Goal: Information Seeking & Learning: Check status

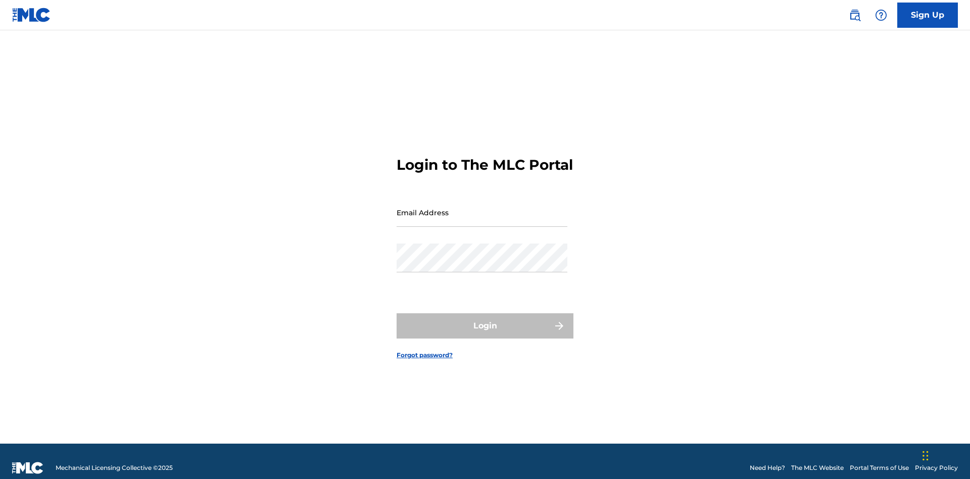
scroll to position [13, 0]
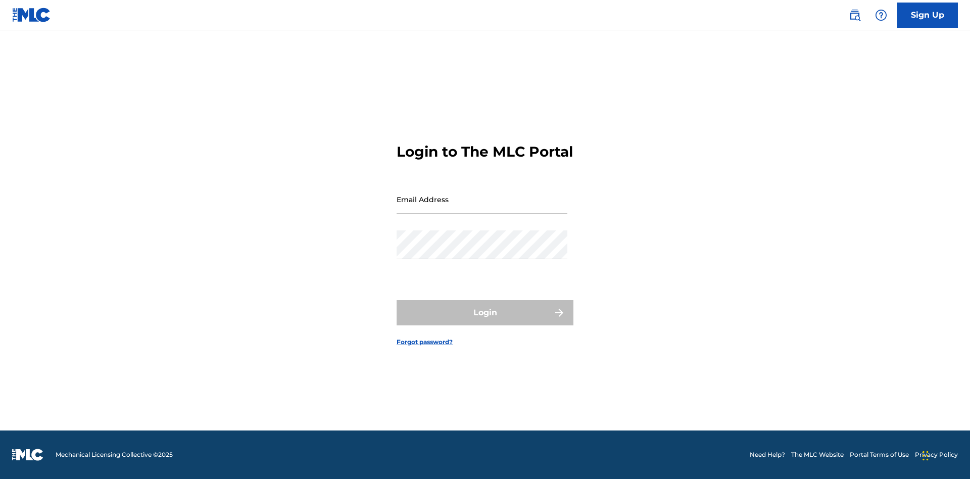
click at [482, 208] on input "Email Address" at bounding box center [482, 199] width 171 height 29
type input "[EMAIL_ADDRESS][DOMAIN_NAME]"
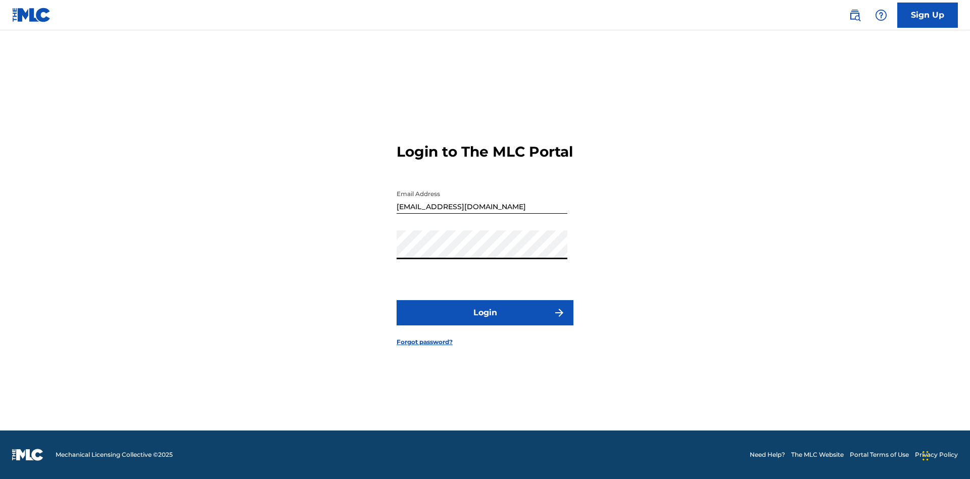
click at [485, 321] on button "Login" at bounding box center [485, 312] width 177 height 25
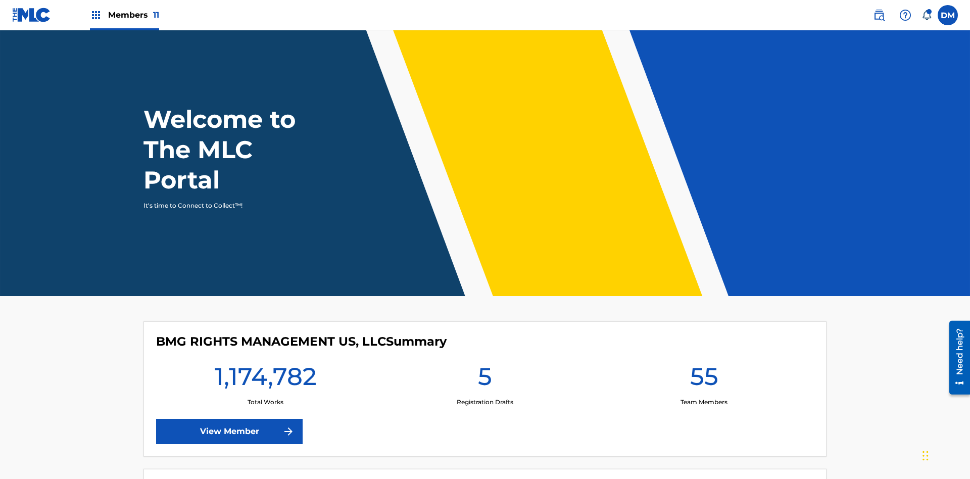
click at [124, 15] on span "Members 11" at bounding box center [133, 15] width 51 height 12
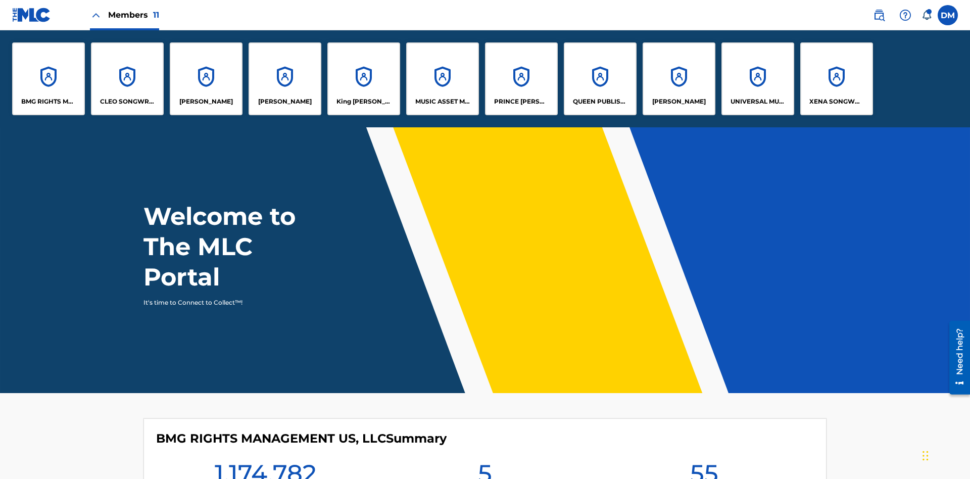
click at [758, 102] on p "UNIVERSAL MUSIC PUB GROUP" at bounding box center [758, 101] width 55 height 9
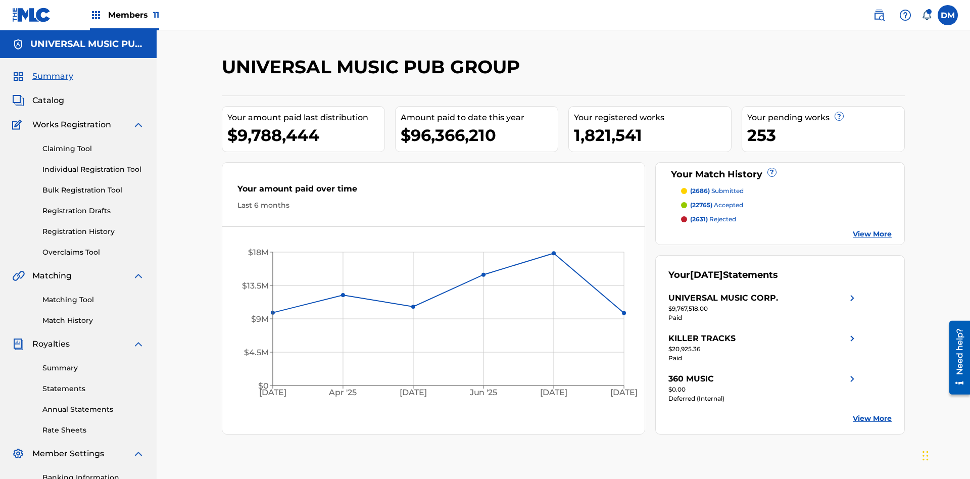
scroll to position [148, 0]
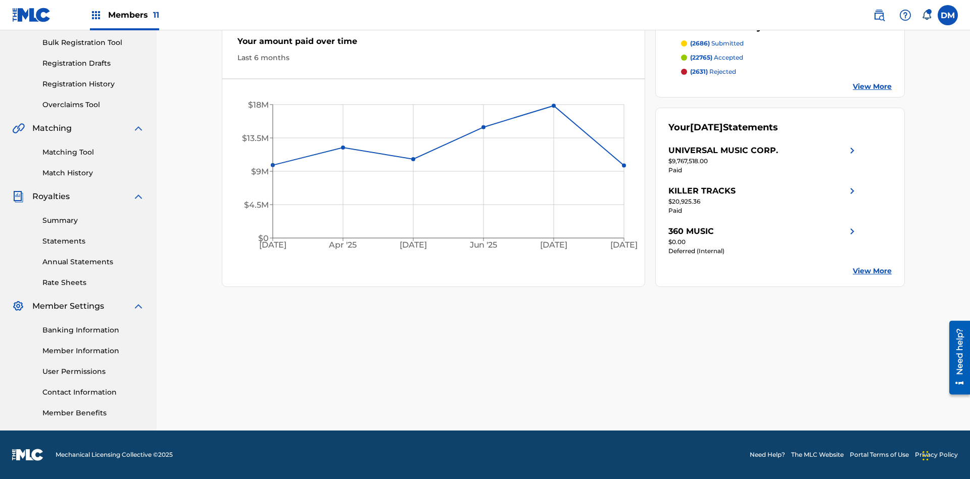
click at [94, 84] on link "Registration History" at bounding box center [93, 84] width 102 height 11
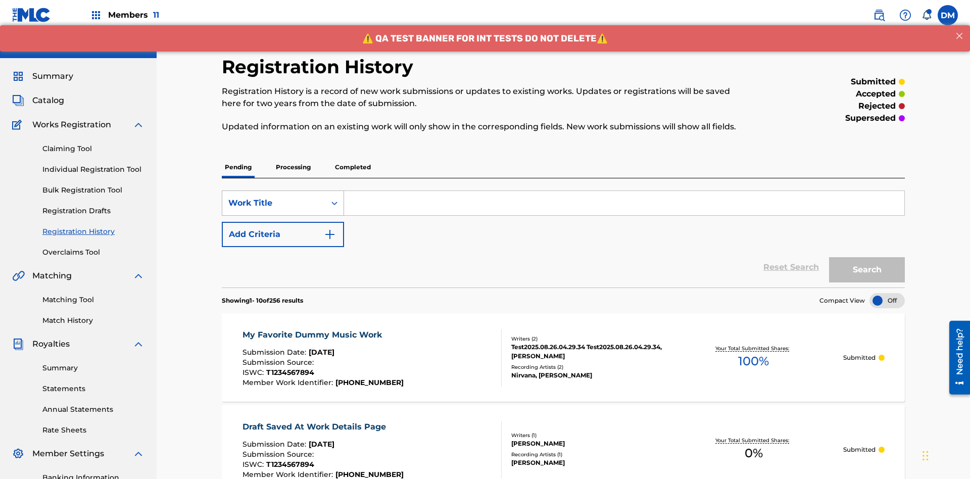
click at [274, 197] on div "Work Title" at bounding box center [273, 203] width 91 height 12
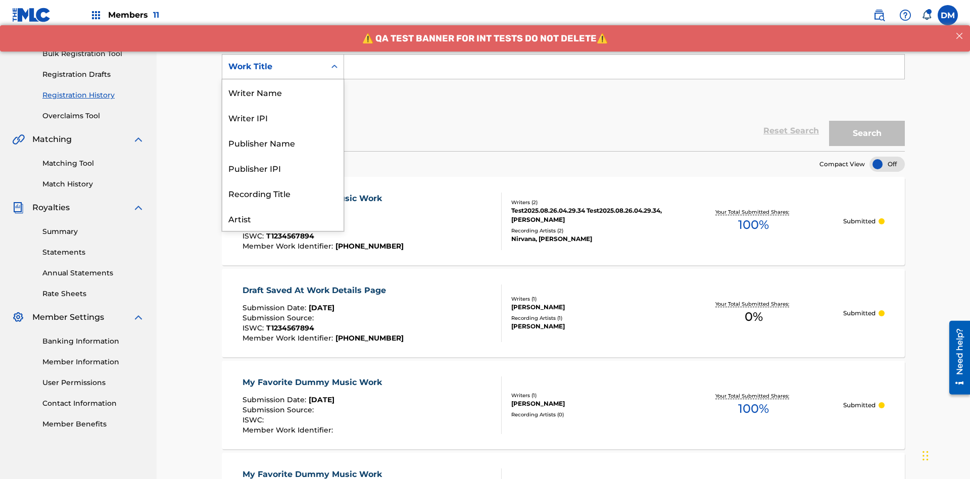
scroll to position [51, 0]
click at [283, 193] on div "ISRC" at bounding box center [282, 192] width 121 height 25
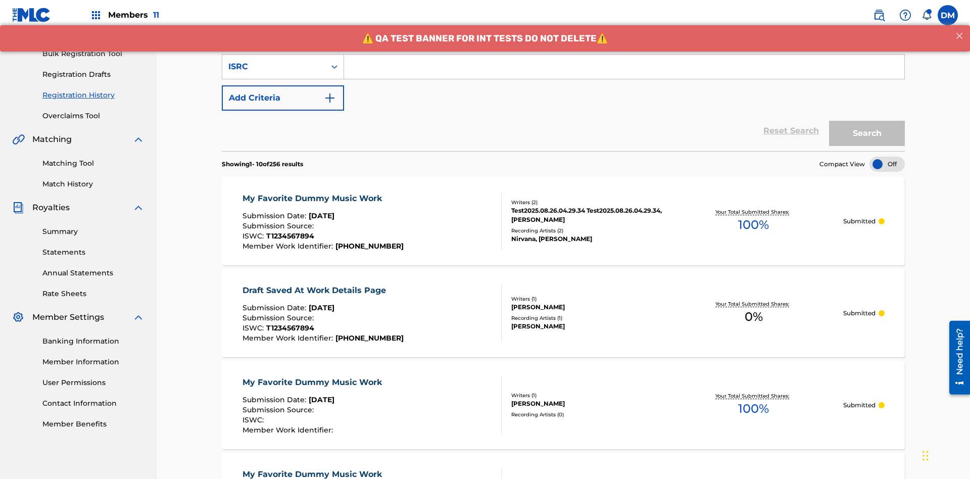
click at [624, 73] on input "Search Form" at bounding box center [624, 67] width 561 height 24
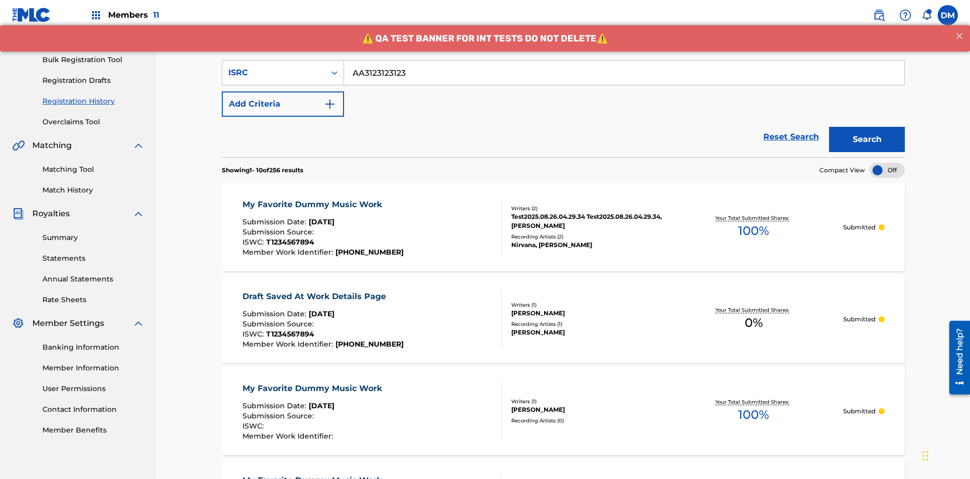
type input "AA3123123123"
click at [867, 127] on button "Search" at bounding box center [867, 139] width 76 height 25
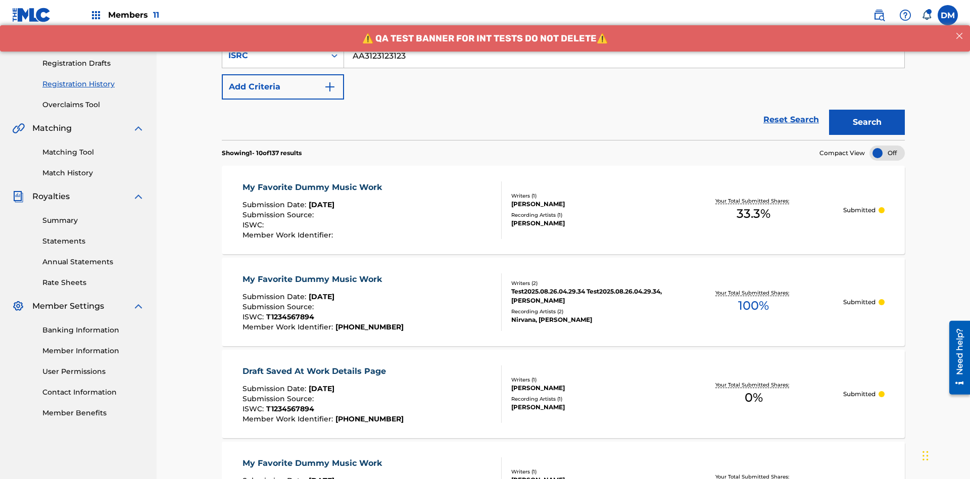
scroll to position [233, 0]
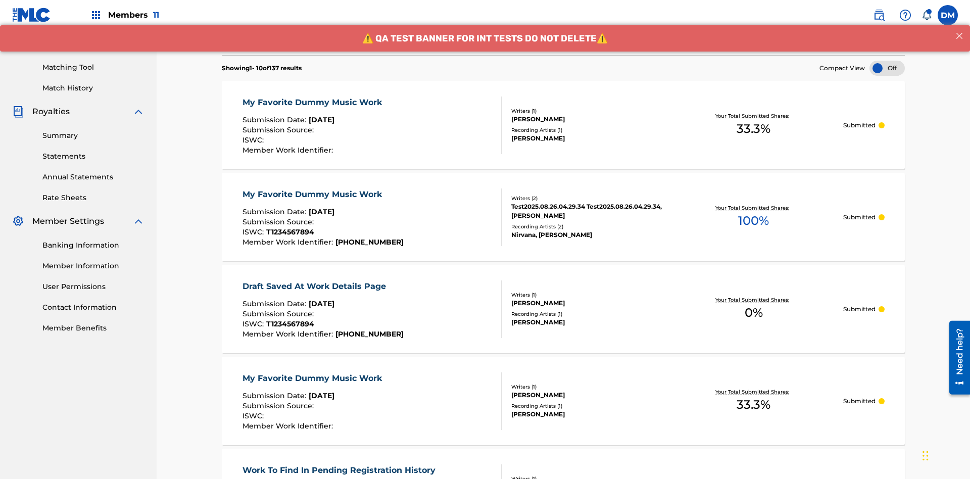
click at [313, 97] on div "My Favorite Dummy Music Work" at bounding box center [315, 103] width 145 height 12
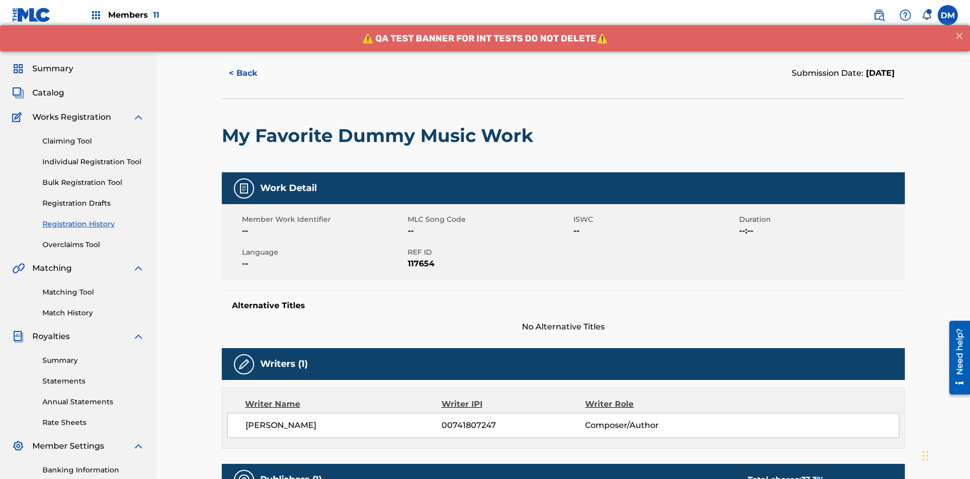
click at [252, 73] on button "< Back" at bounding box center [252, 73] width 61 height 25
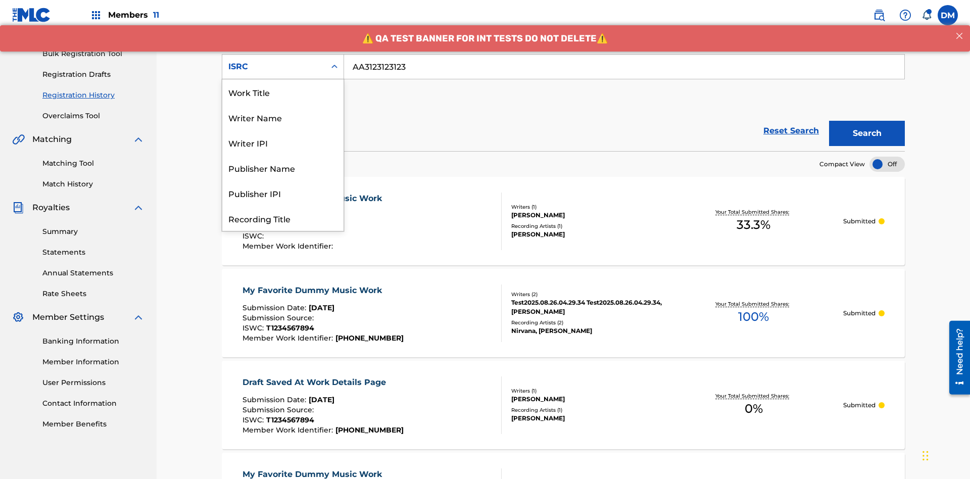
scroll to position [51, 0]
click at [283, 168] on div "Recording Title" at bounding box center [282, 167] width 121 height 25
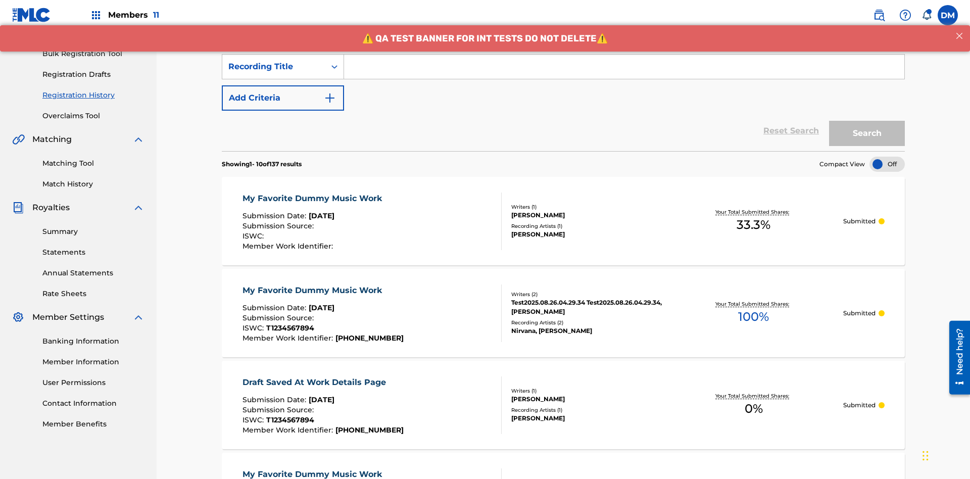
click at [624, 73] on input "Search Form" at bounding box center [624, 67] width 561 height 24
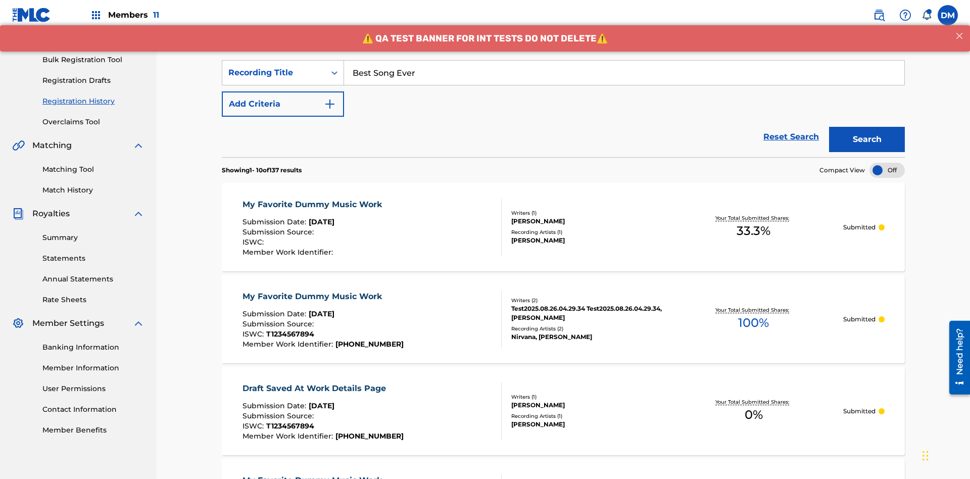
type input "Best Song Ever"
click at [867, 127] on button "Search" at bounding box center [867, 139] width 76 height 25
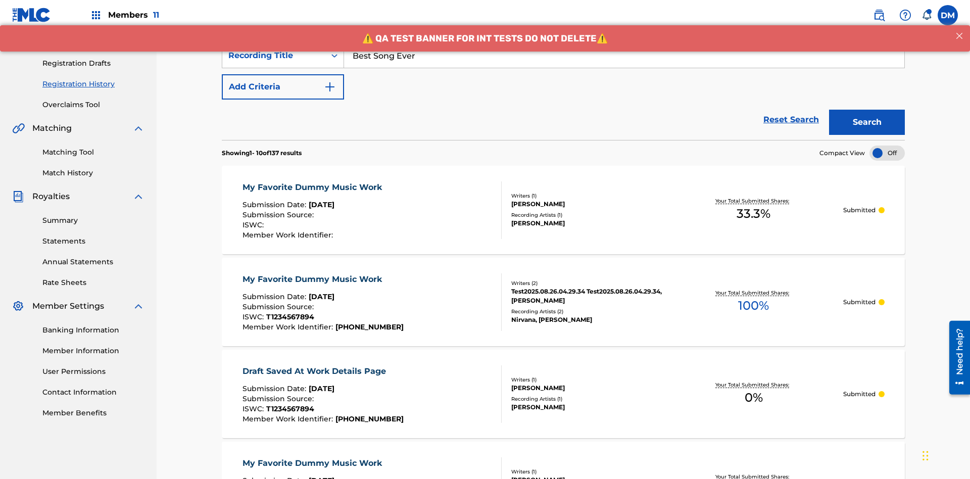
click at [313, 181] on div "My Favorite Dummy Music Work" at bounding box center [315, 187] width 145 height 12
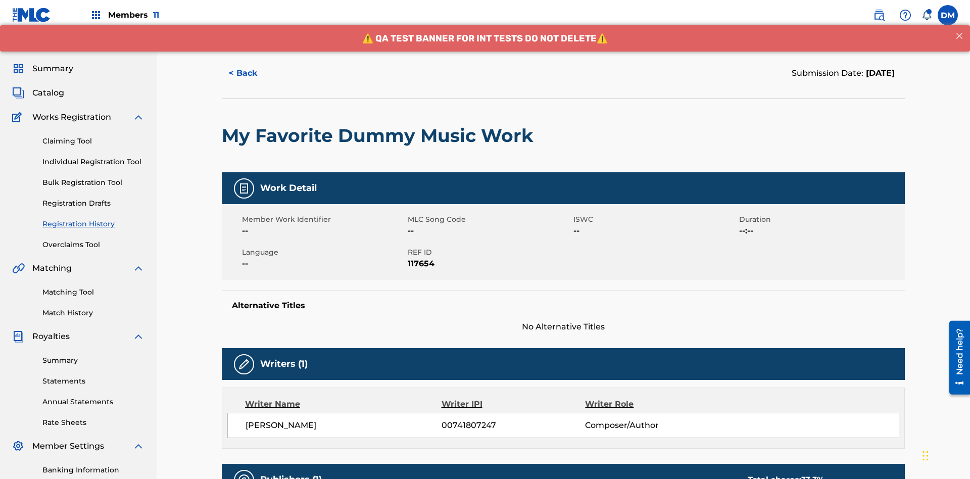
click at [252, 73] on button "< Back" at bounding box center [252, 73] width 61 height 25
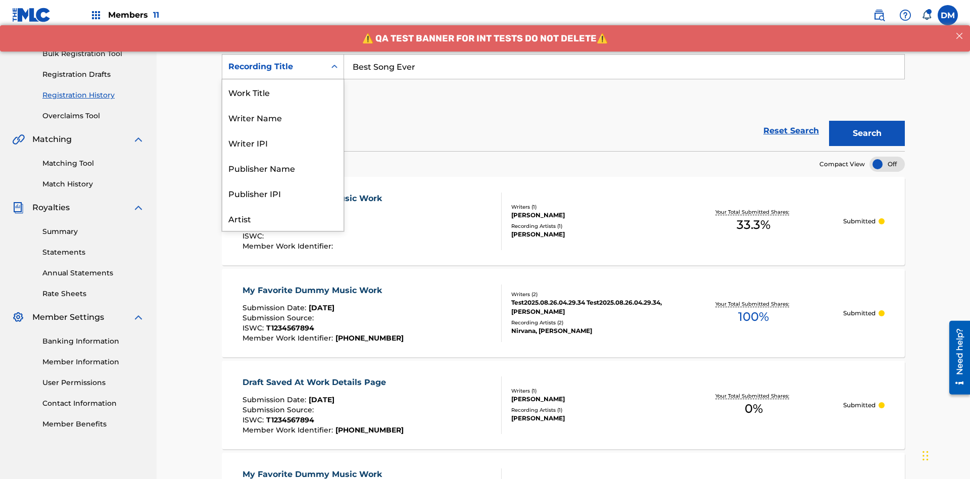
scroll to position [51, 0]
click at [283, 54] on div "Work Title" at bounding box center [282, 41] width 121 height 25
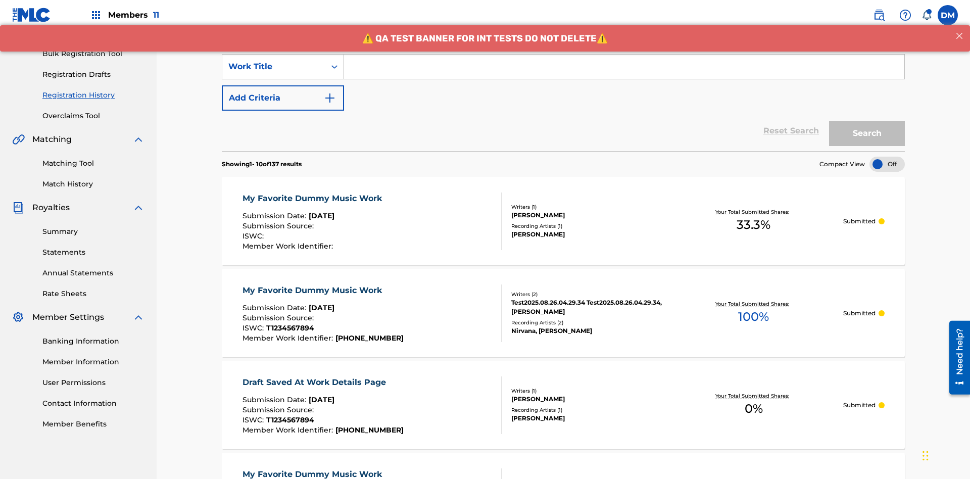
scroll to position [0, 0]
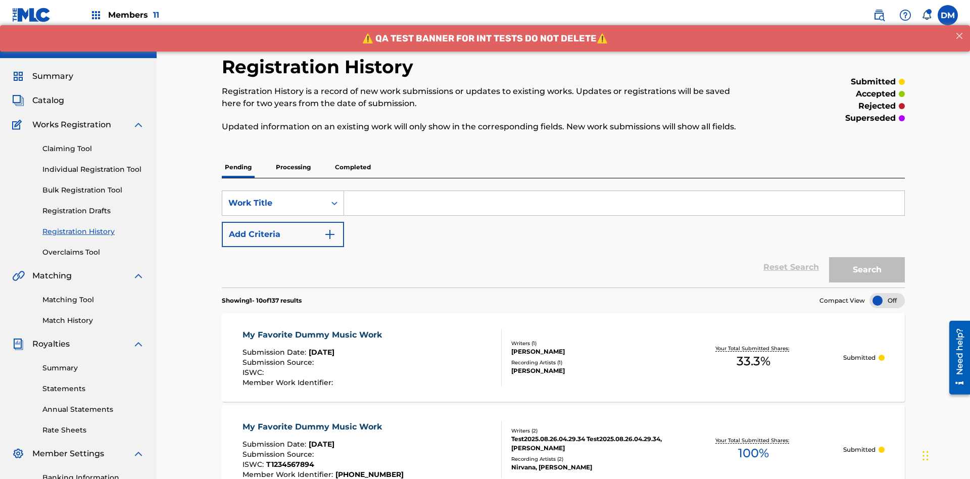
click at [624, 191] on input "Search Form" at bounding box center [624, 203] width 561 height 24
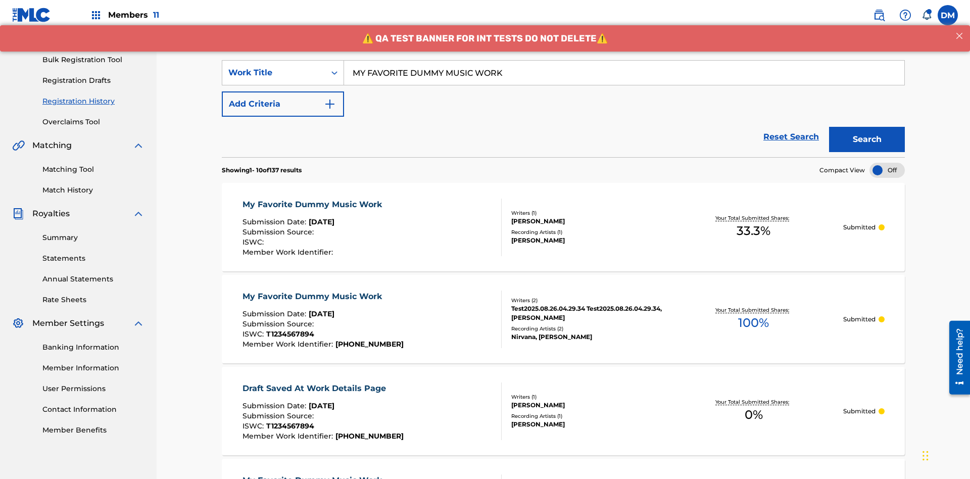
type input "MY FAVORITE DUMMY MUSIC WORK"
click at [867, 127] on button "Search" at bounding box center [867, 139] width 76 height 25
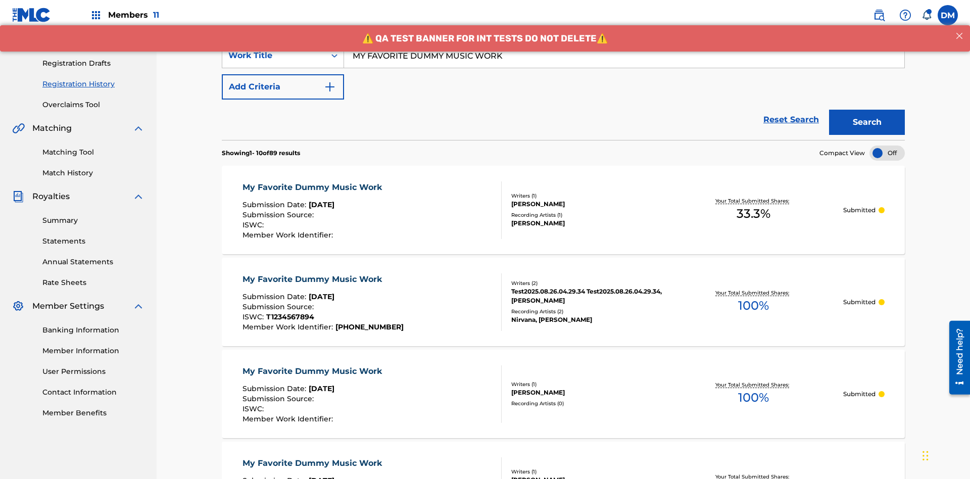
click at [313, 181] on div "My Favorite Dummy Music Work" at bounding box center [315, 187] width 145 height 12
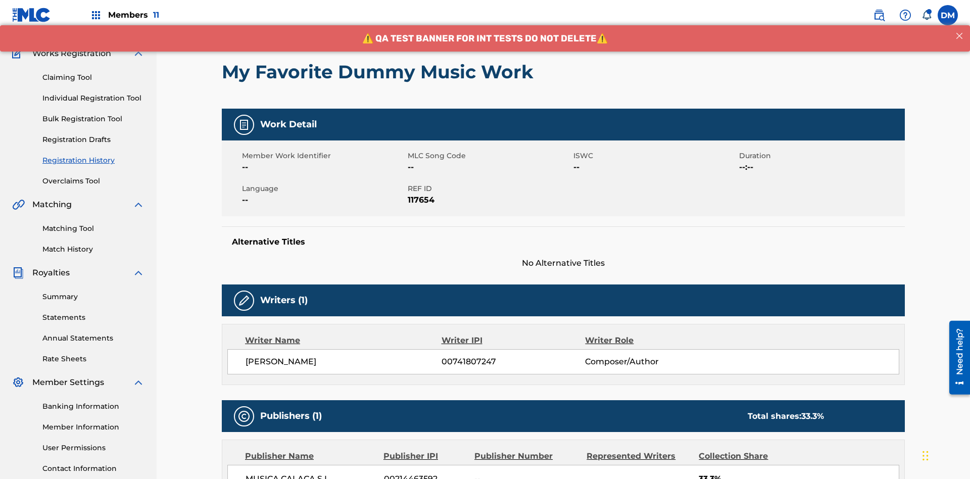
click at [252, 22] on button "< Back" at bounding box center [252, 9] width 61 height 25
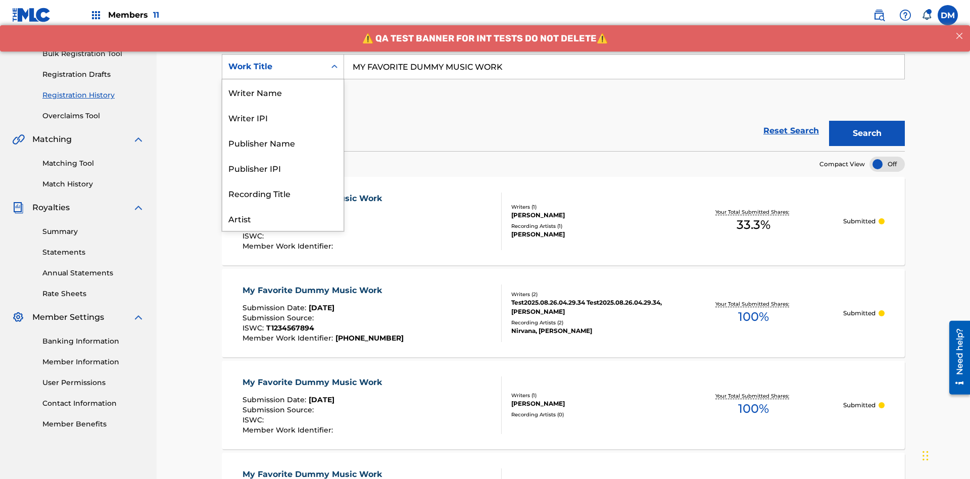
scroll to position [51, 0]
click at [283, 54] on div "Writer Name" at bounding box center [282, 41] width 121 height 25
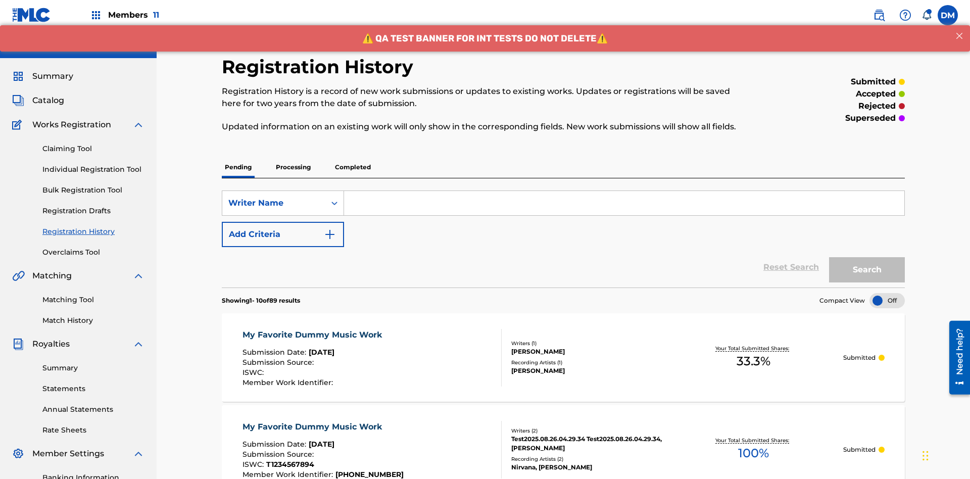
scroll to position [130, 0]
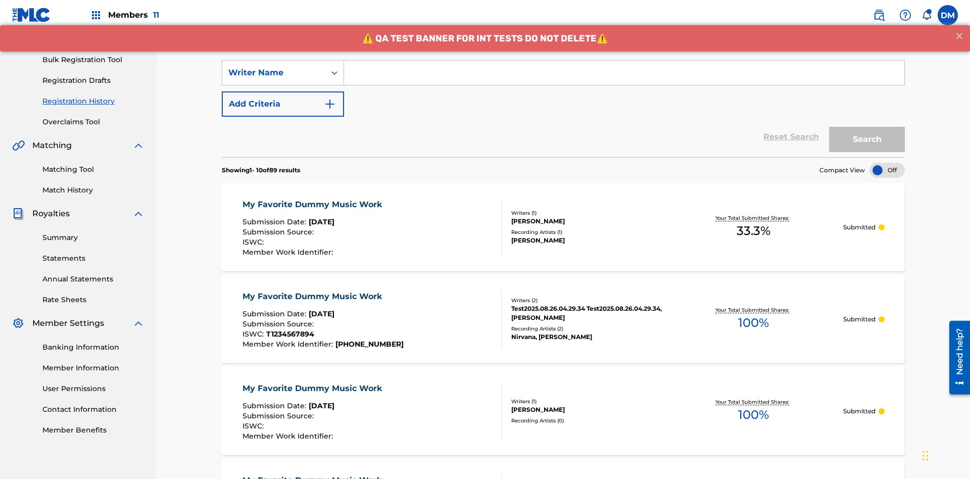
click at [624, 73] on input "Search Form" at bounding box center [624, 73] width 561 height 24
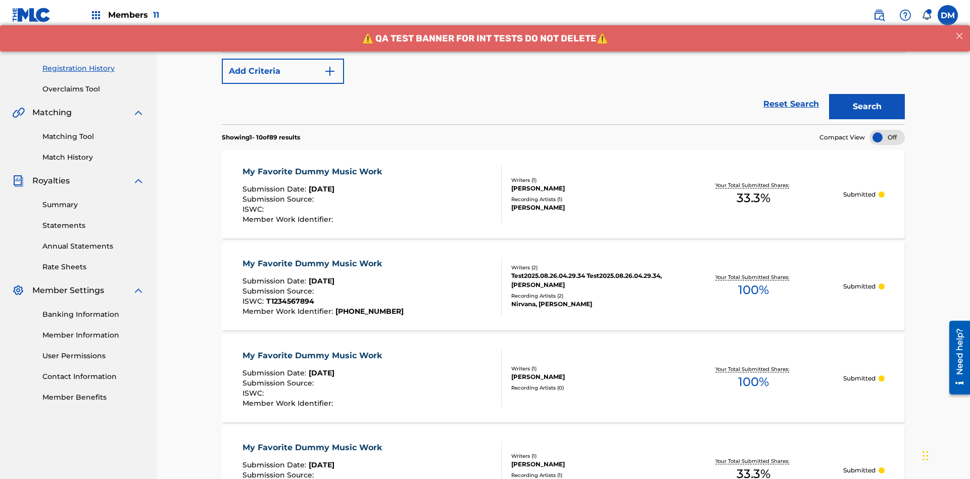
type input "[PERSON_NAME]"
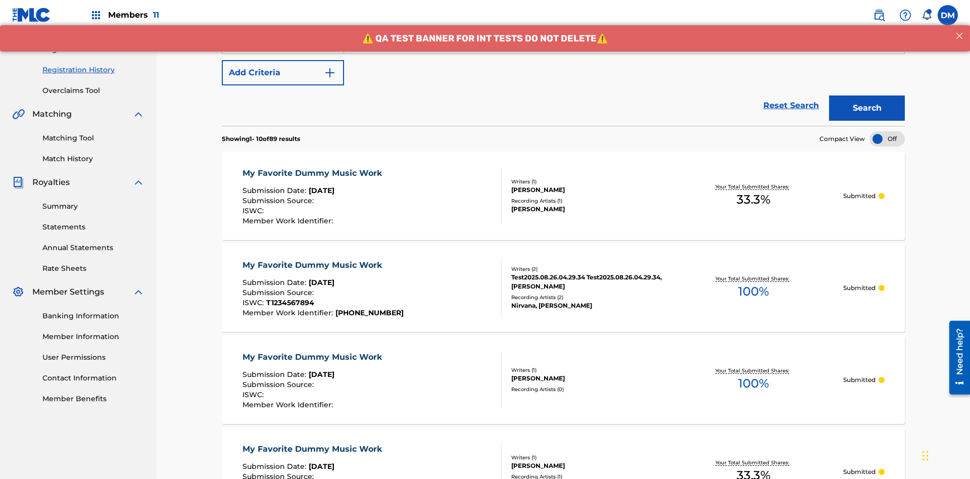
click at [867, 96] on button "Search" at bounding box center [867, 108] width 76 height 25
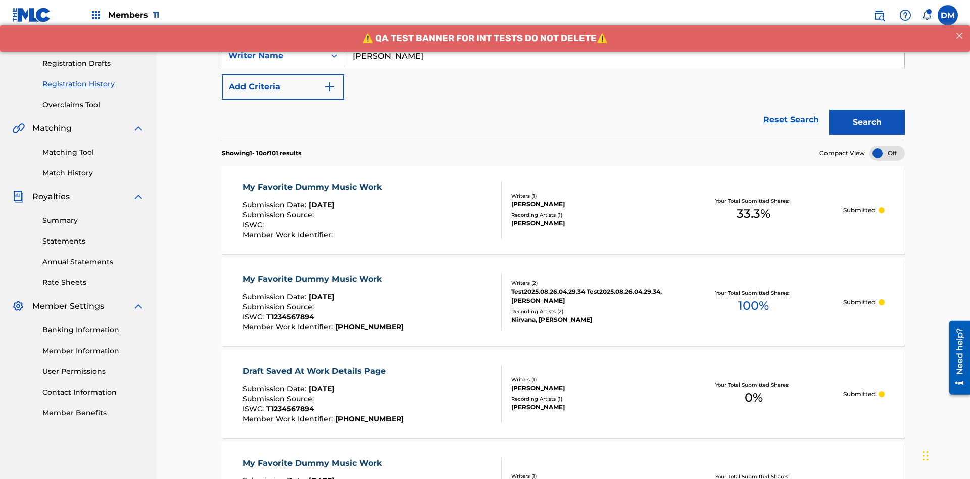
click at [313, 181] on div "My Favorite Dummy Music Work" at bounding box center [315, 187] width 145 height 12
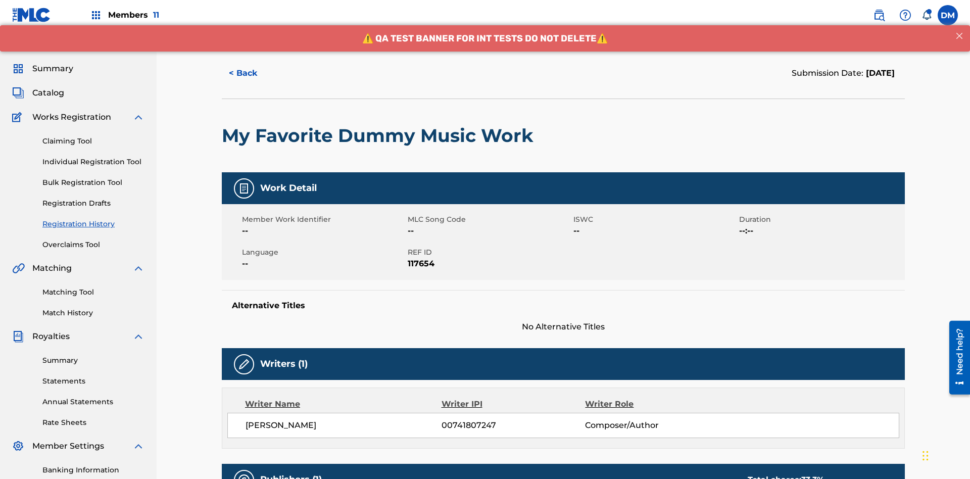
click at [252, 73] on button "< Back" at bounding box center [252, 73] width 61 height 25
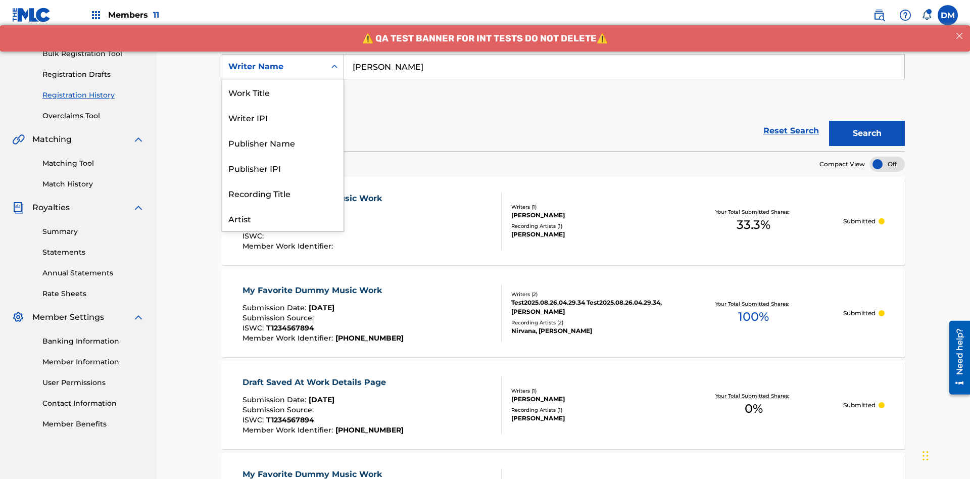
scroll to position [51, 0]
click at [283, 79] on div "Writer IPI" at bounding box center [282, 66] width 121 height 25
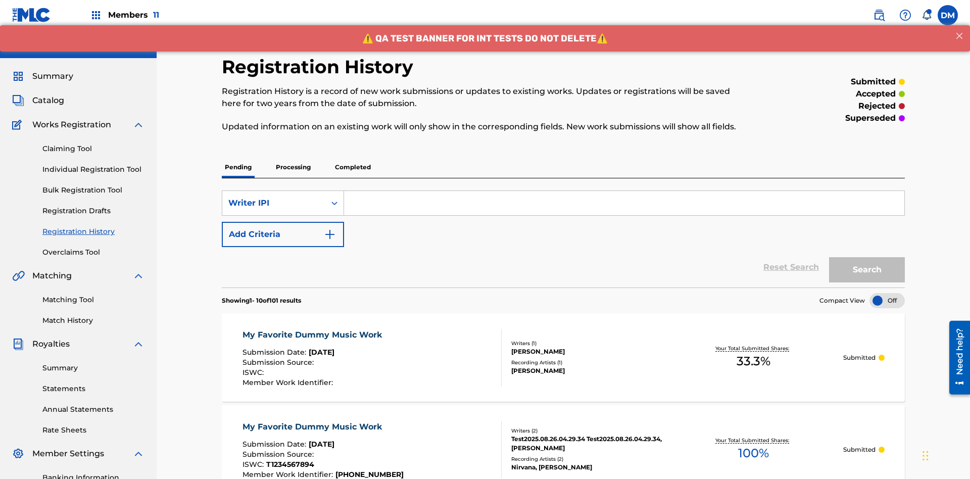
click at [624, 191] on input "Search Form" at bounding box center [624, 203] width 561 height 24
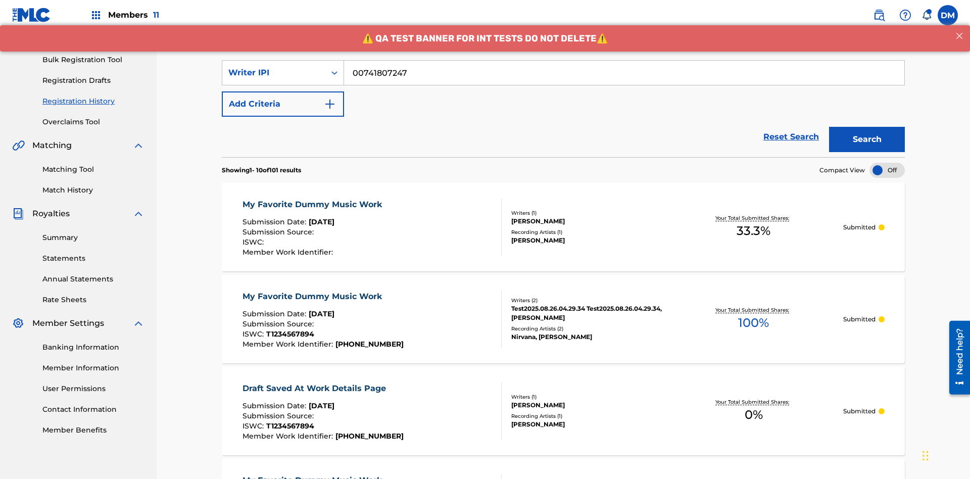
type input "00741807247"
click at [867, 127] on button "Search" at bounding box center [867, 139] width 76 height 25
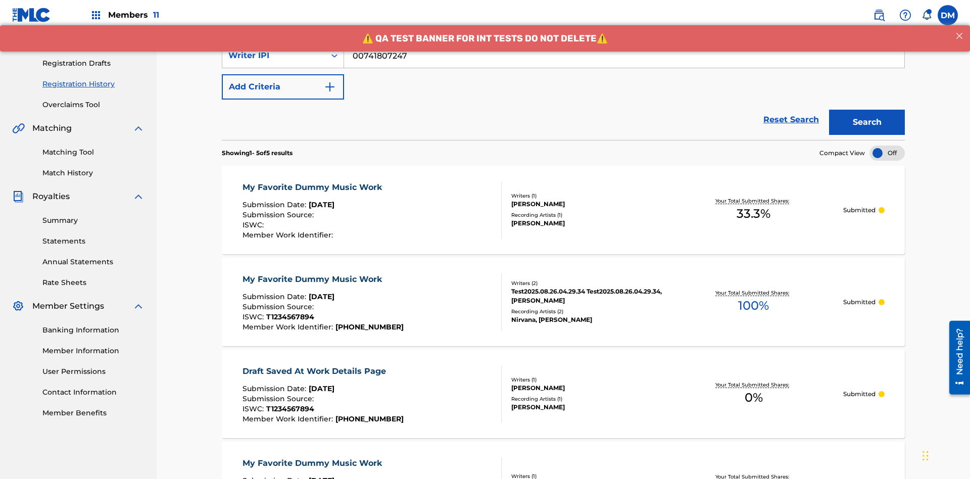
scroll to position [268, 0]
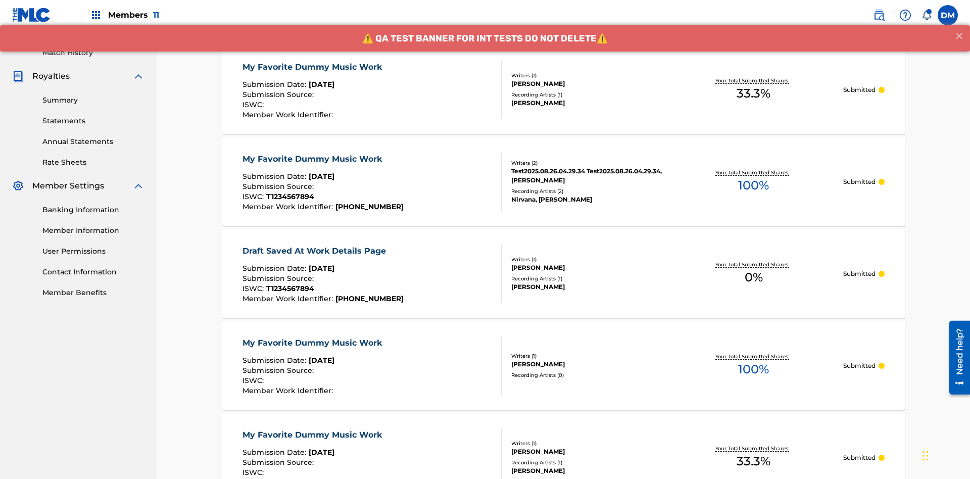
click at [313, 67] on div "My Favorite Dummy Music Work" at bounding box center [315, 67] width 145 height 12
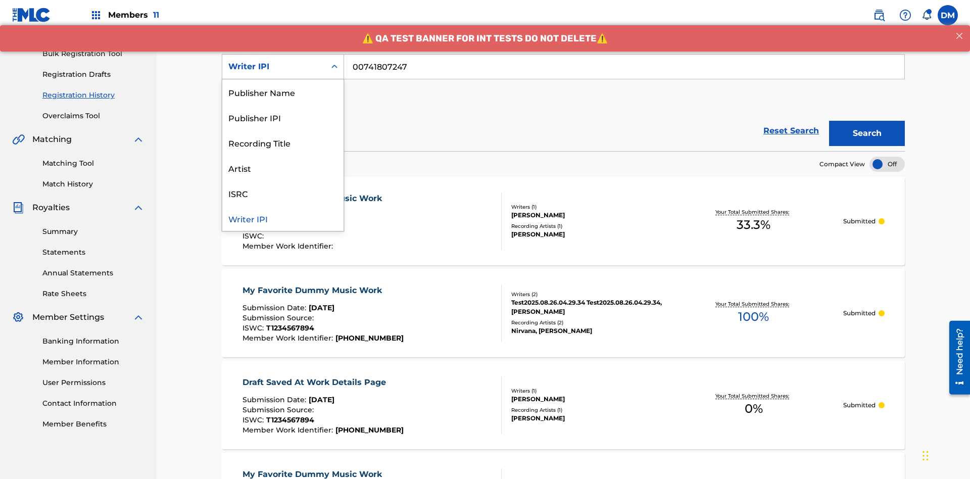
click at [283, 92] on div "Publisher Name" at bounding box center [282, 91] width 121 height 25
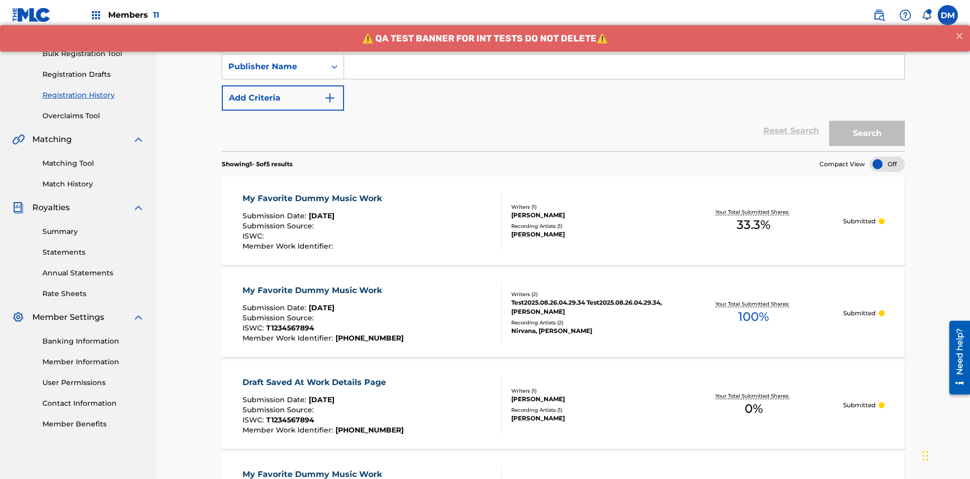
click at [624, 73] on input "Search Form" at bounding box center [624, 67] width 561 height 24
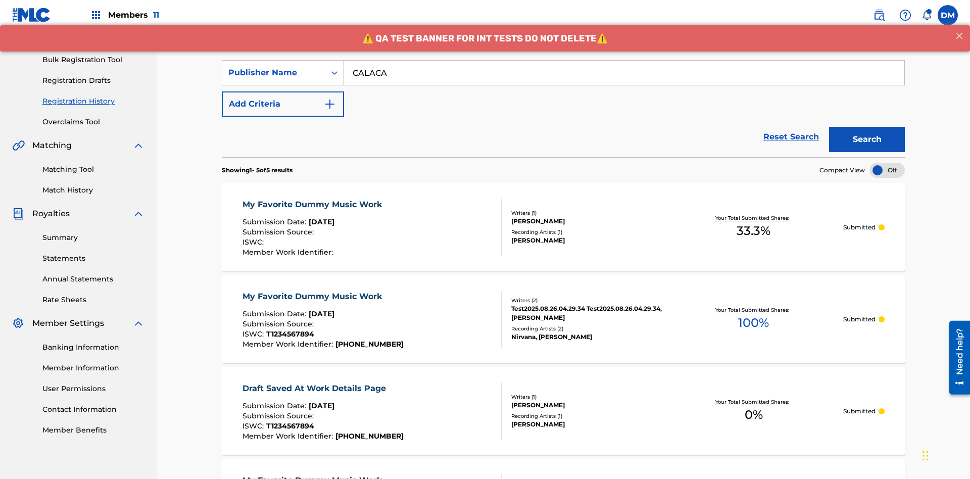
type input "CALACA"
click at [867, 127] on button "Search" at bounding box center [867, 139] width 76 height 25
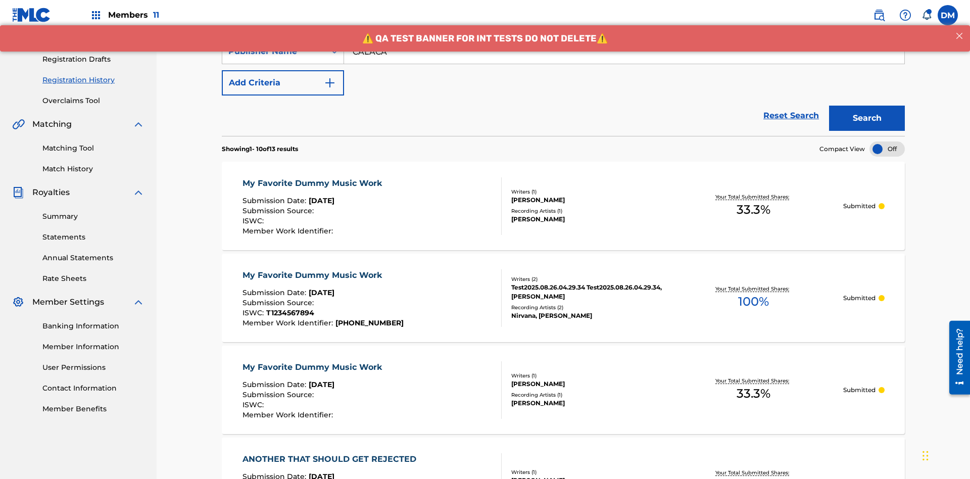
click at [313, 177] on div "My Favorite Dummy Music Work" at bounding box center [315, 183] width 145 height 12
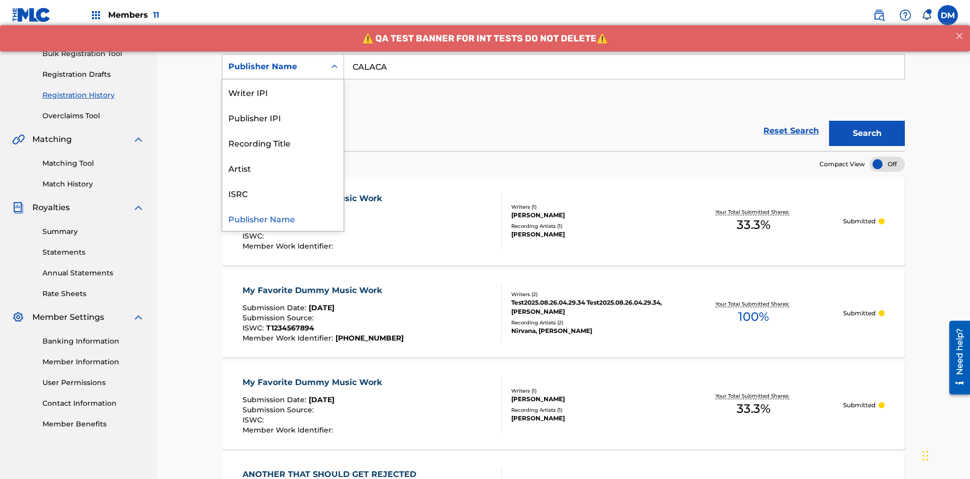
click at [283, 117] on div "Publisher IPI" at bounding box center [282, 117] width 121 height 25
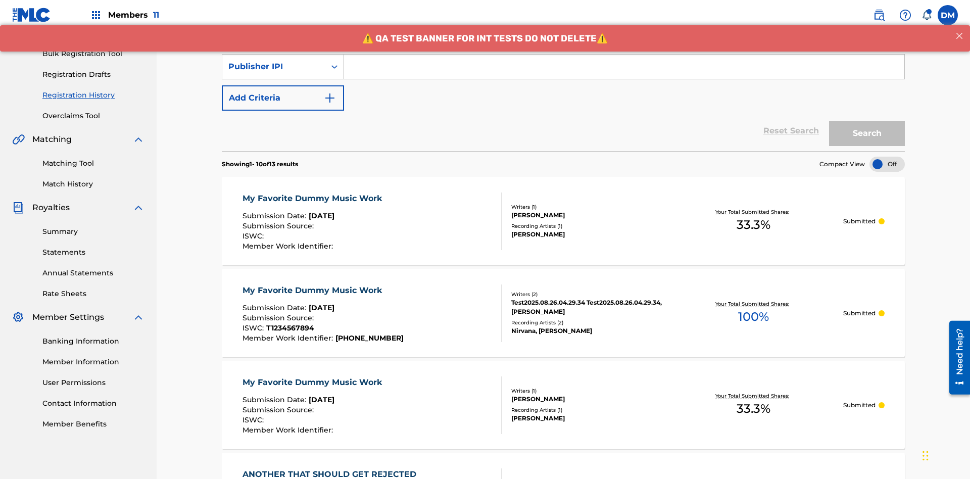
click at [624, 73] on input "Search Form" at bounding box center [624, 67] width 561 height 24
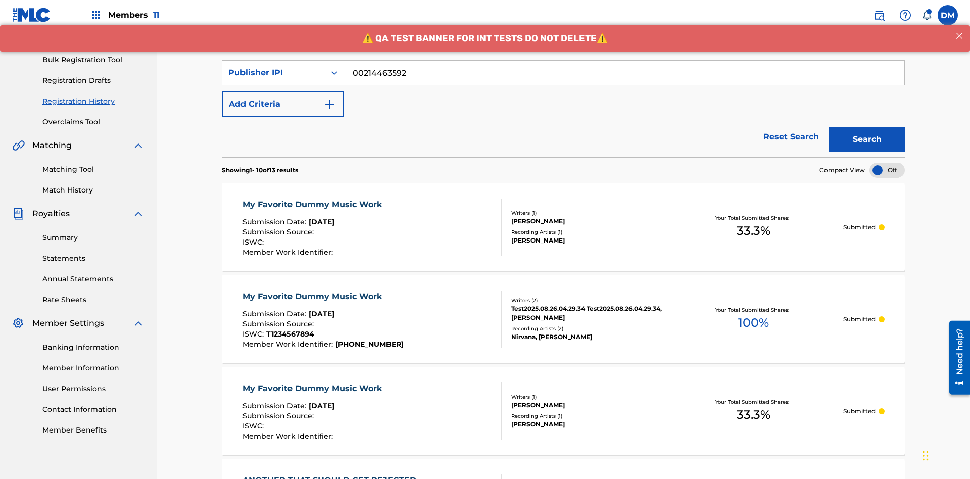
type input "00214463592"
click at [867, 127] on button "Search" at bounding box center [867, 139] width 76 height 25
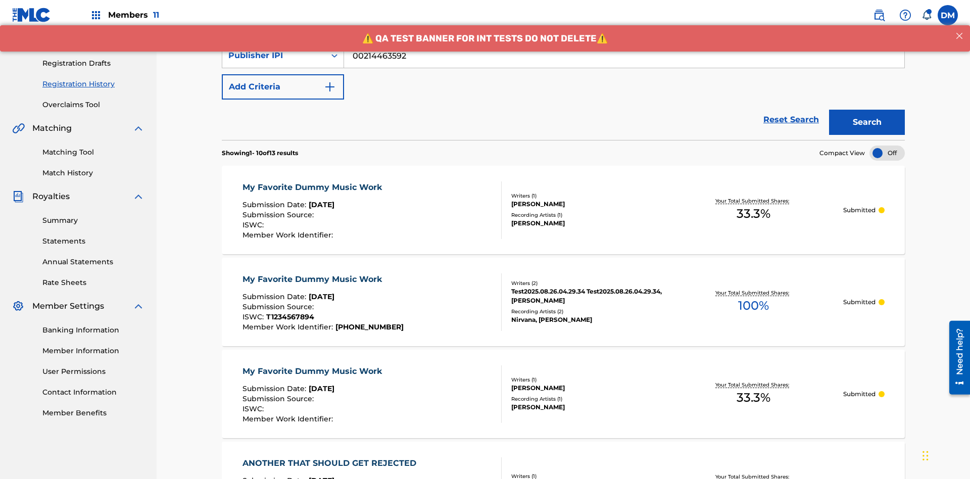
click at [313, 181] on div "My Favorite Dummy Music Work" at bounding box center [315, 187] width 145 height 12
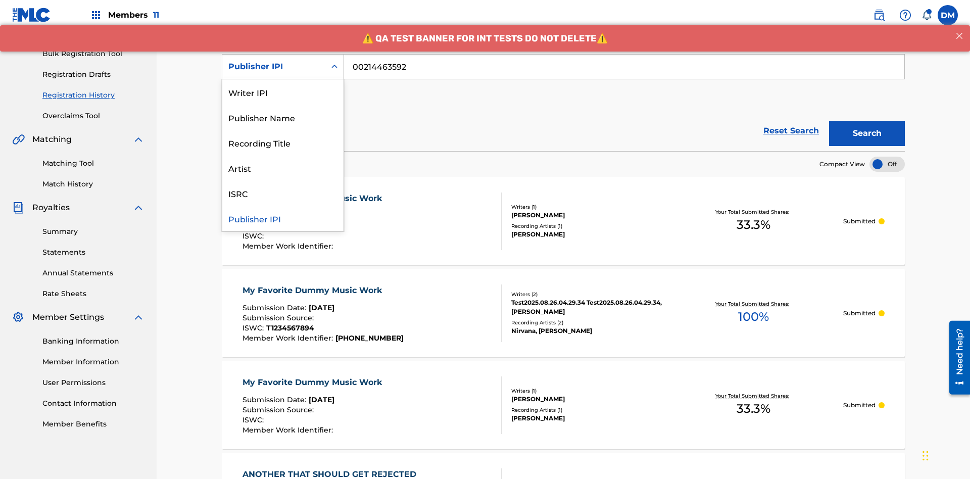
click at [283, 168] on div "Artist" at bounding box center [282, 167] width 121 height 25
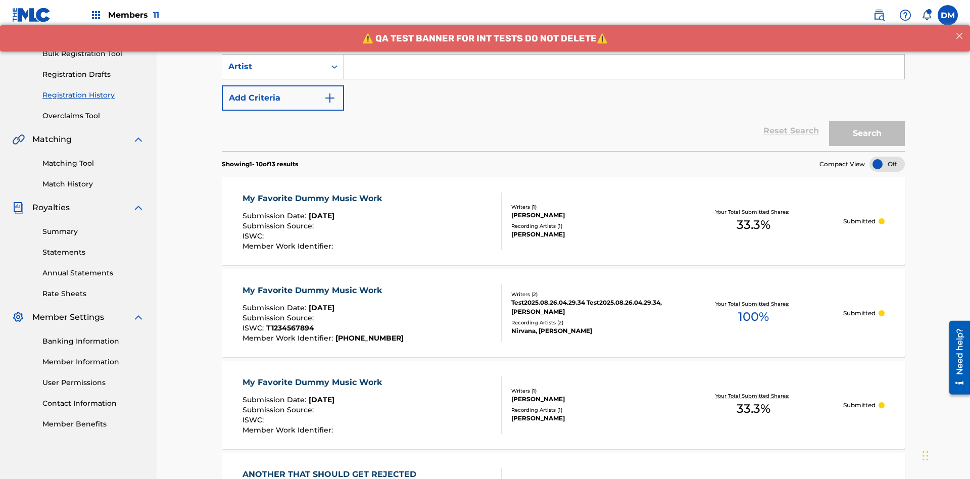
click at [624, 73] on input "Search Form" at bounding box center [624, 67] width 561 height 24
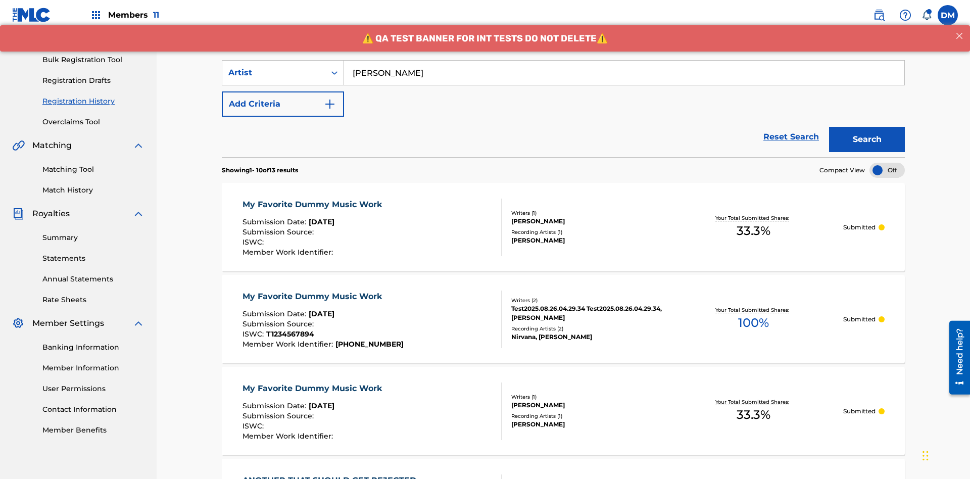
type input "[PERSON_NAME]"
click at [867, 127] on button "Search" at bounding box center [867, 139] width 76 height 25
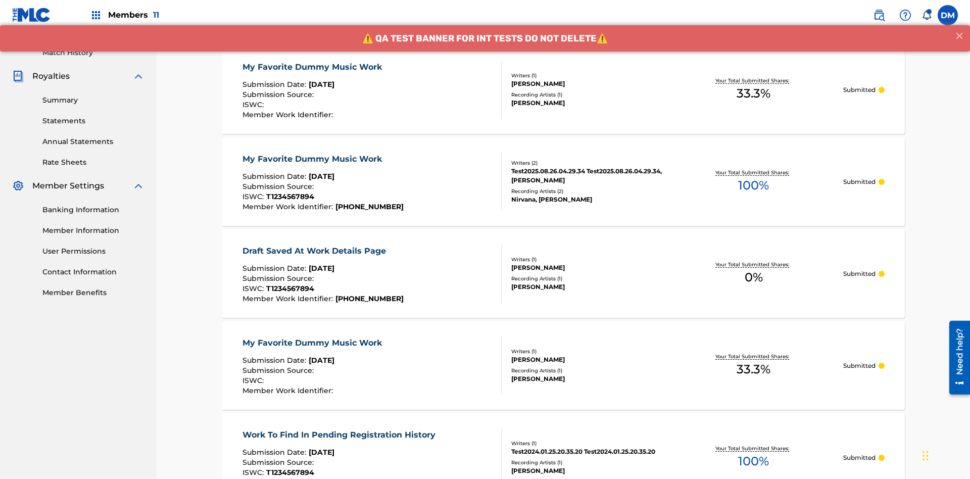
click at [313, 67] on div "My Favorite Dummy Music Work" at bounding box center [315, 67] width 145 height 12
